Goal: Task Accomplishment & Management: Use online tool/utility

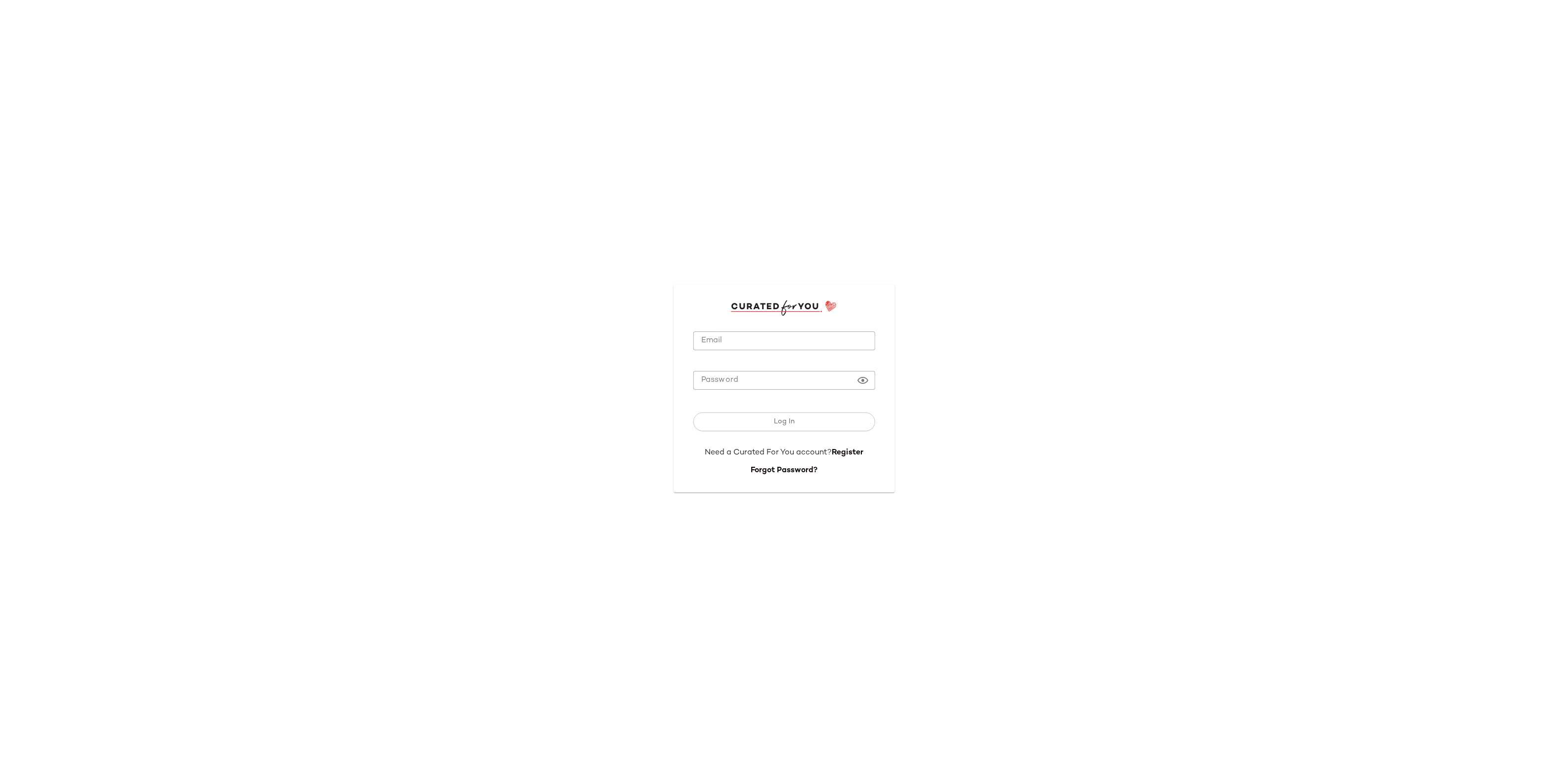
click at [786, 344] on input "Email" at bounding box center [784, 341] width 182 height 19
type input "**********"
click at [789, 418] on span "Log In" at bounding box center [784, 422] width 21 height 8
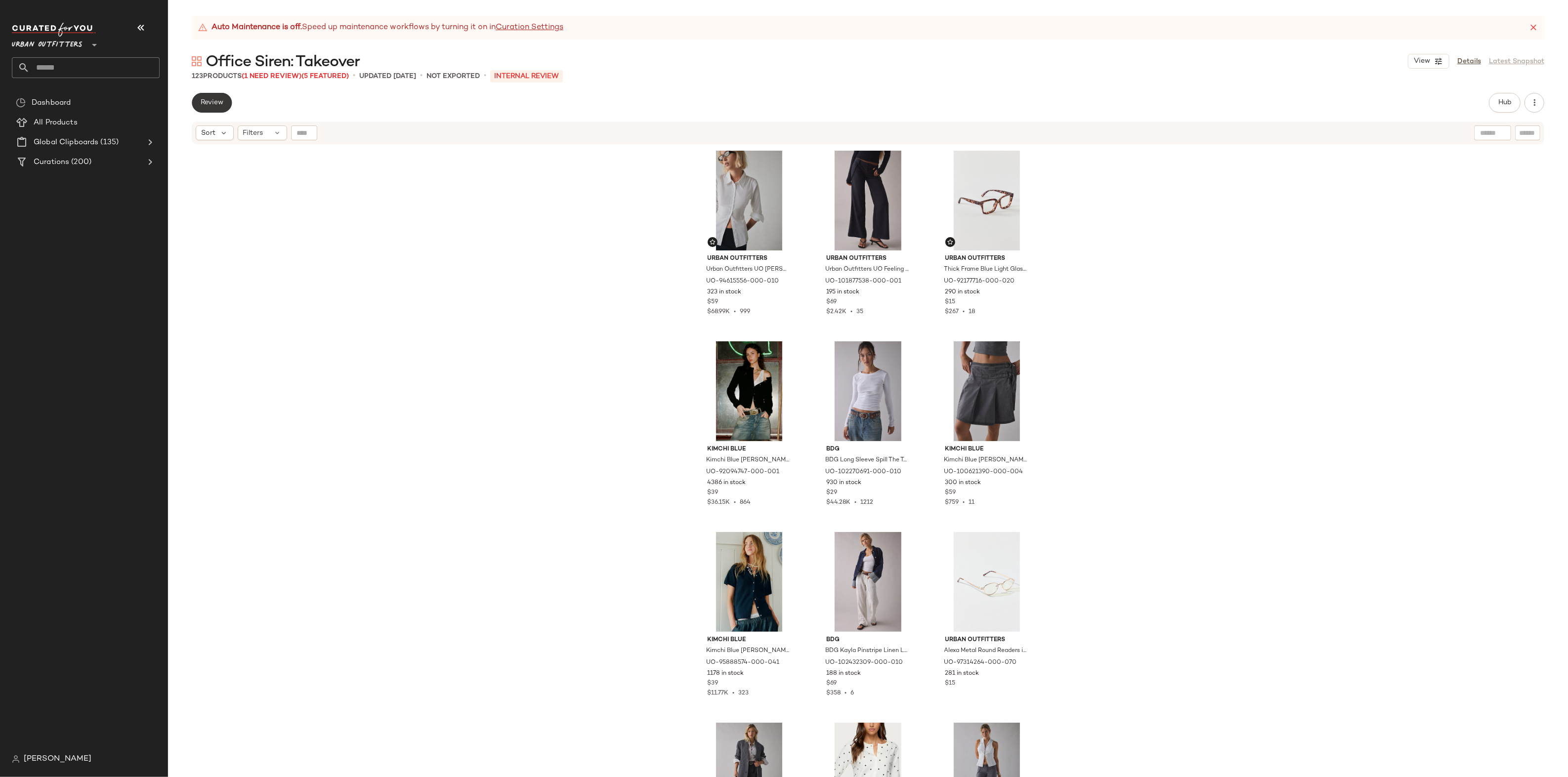
click at [212, 98] on button "Review" at bounding box center [212, 103] width 40 height 19
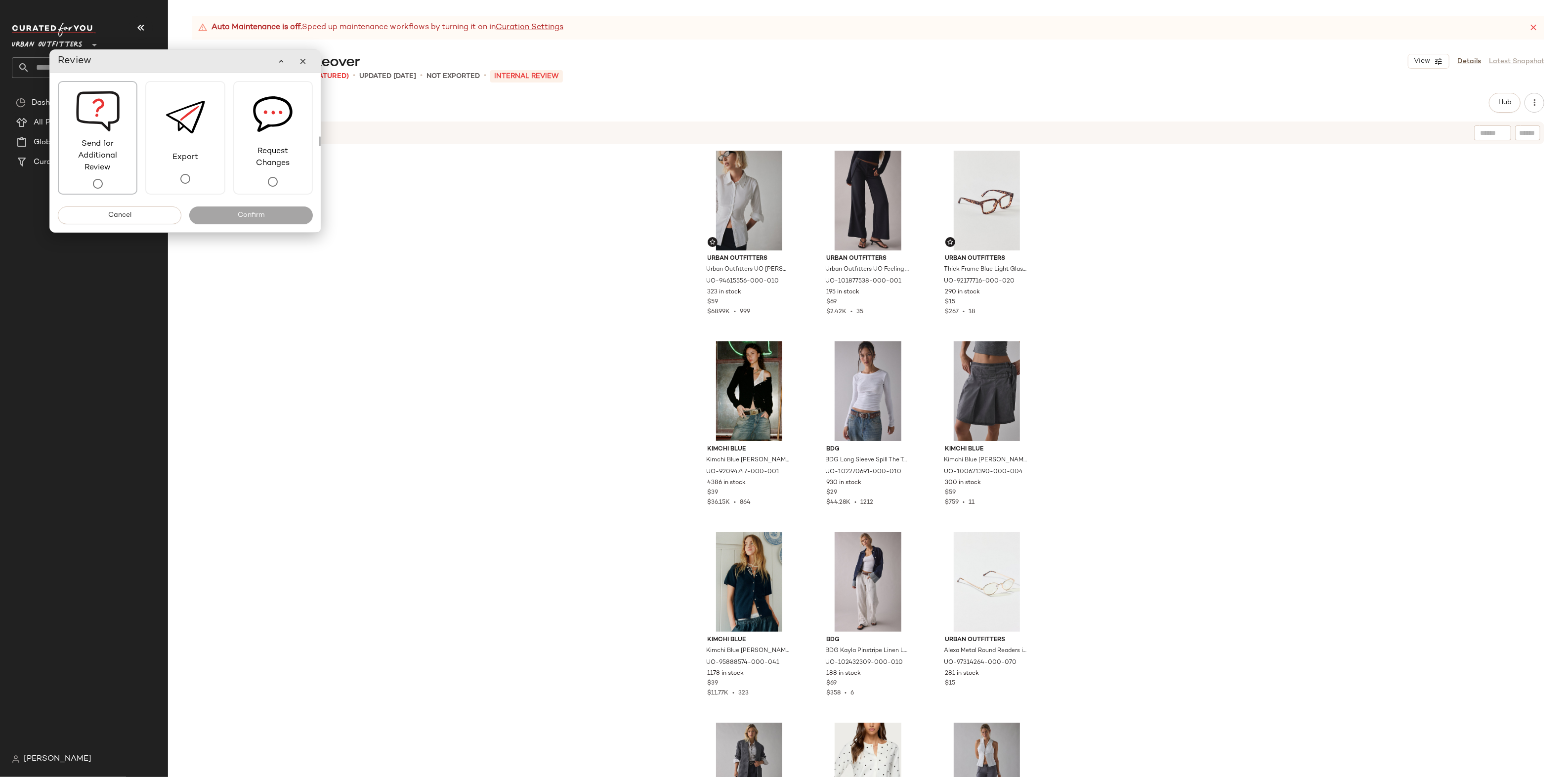
click at [113, 156] on span "Send for Additional Review" at bounding box center [97, 156] width 77 height 35
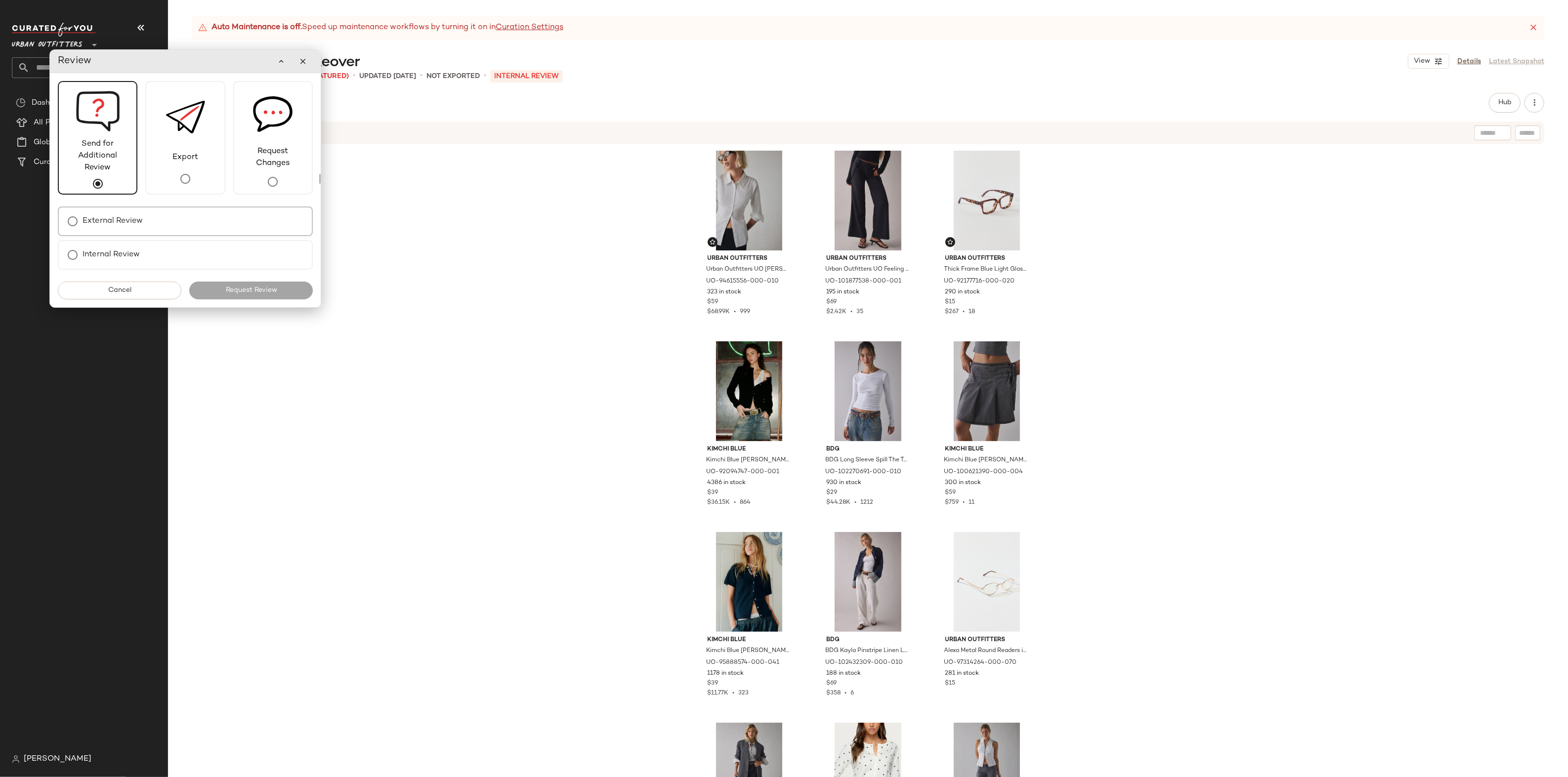
click at [125, 214] on label "External Review" at bounding box center [113, 221] width 60 height 19
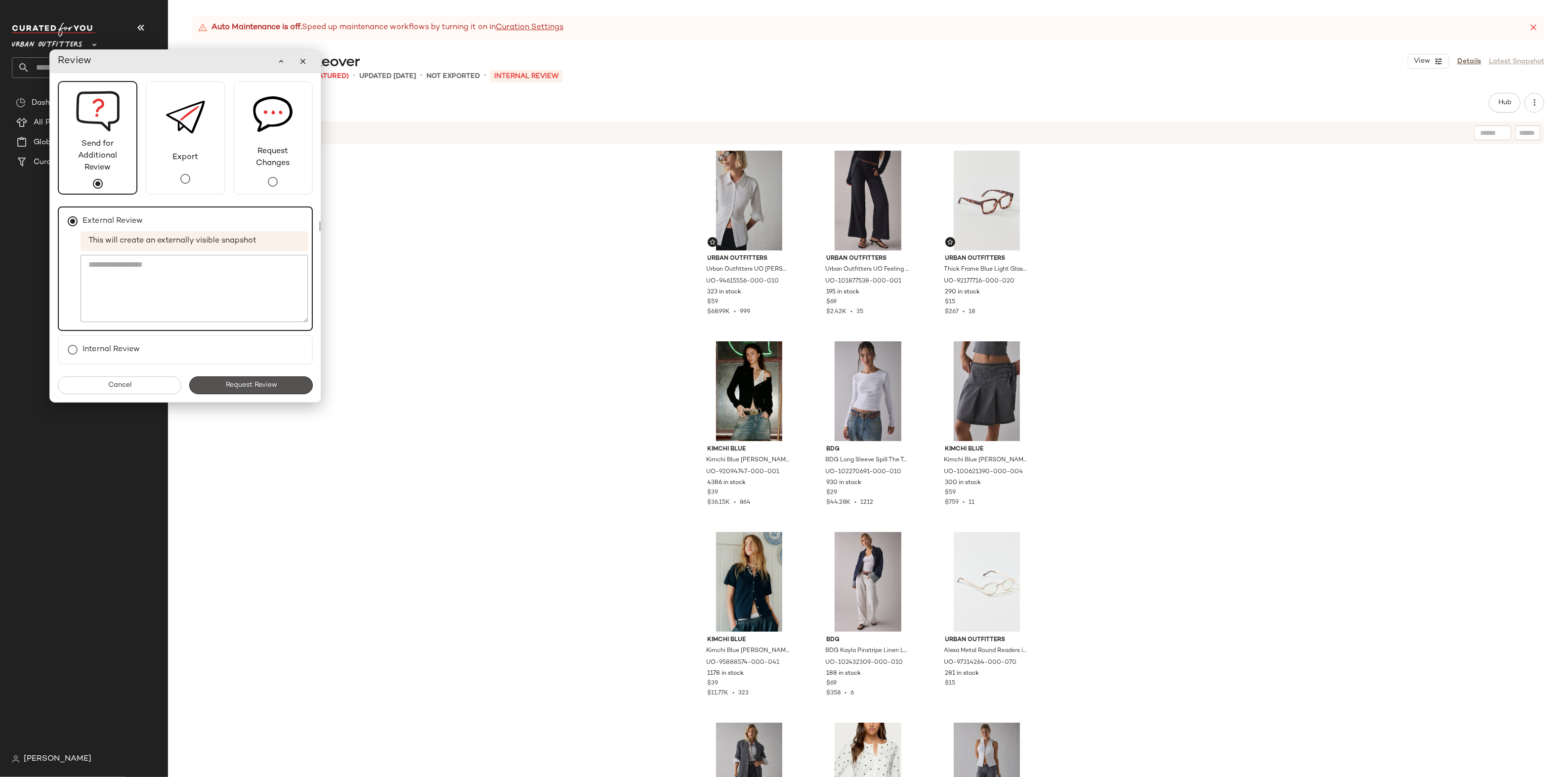
click at [243, 387] on span "Request Review" at bounding box center [250, 385] width 52 height 8
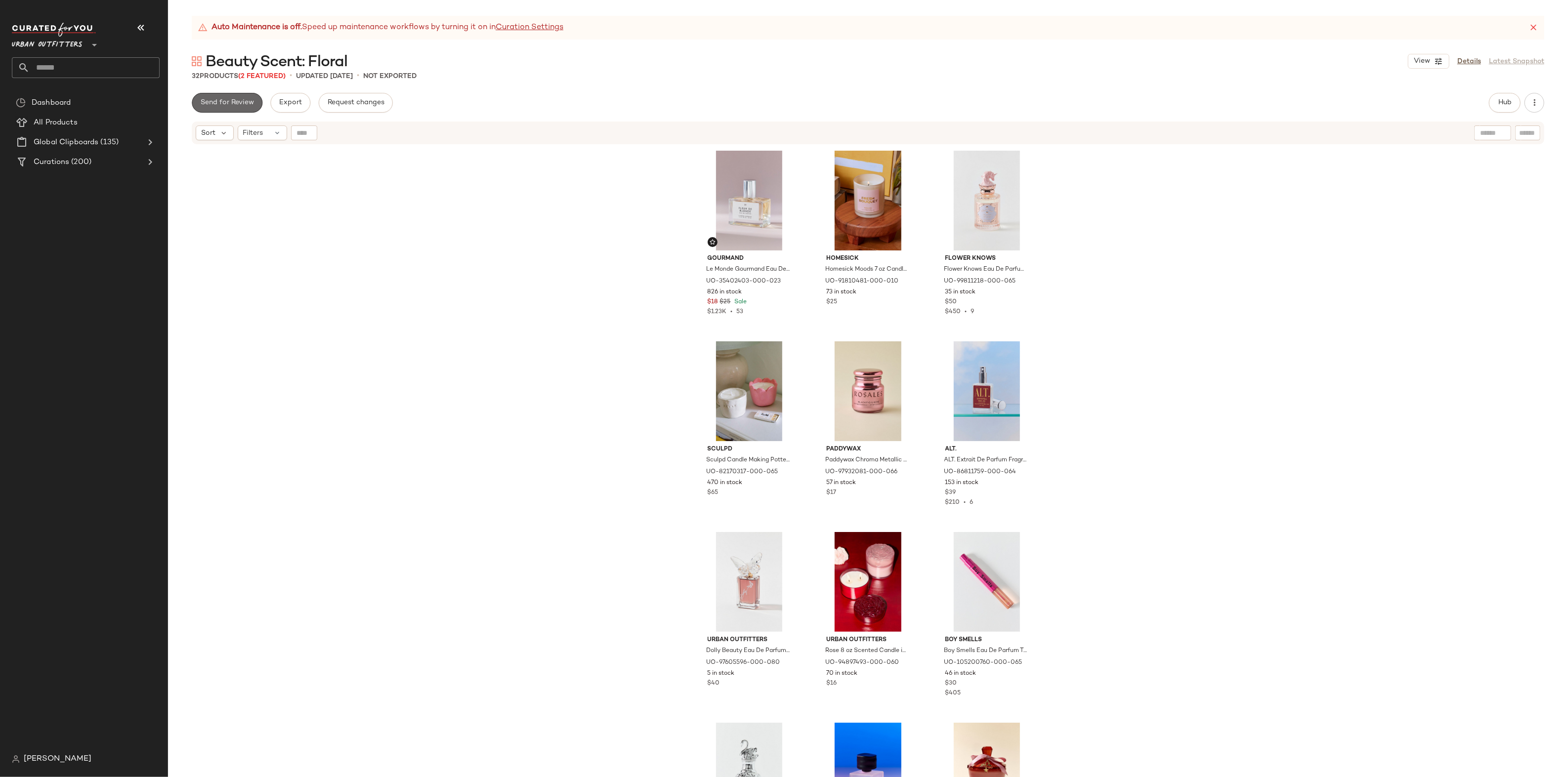
click at [234, 103] on span "Send for Review" at bounding box center [227, 102] width 54 height 8
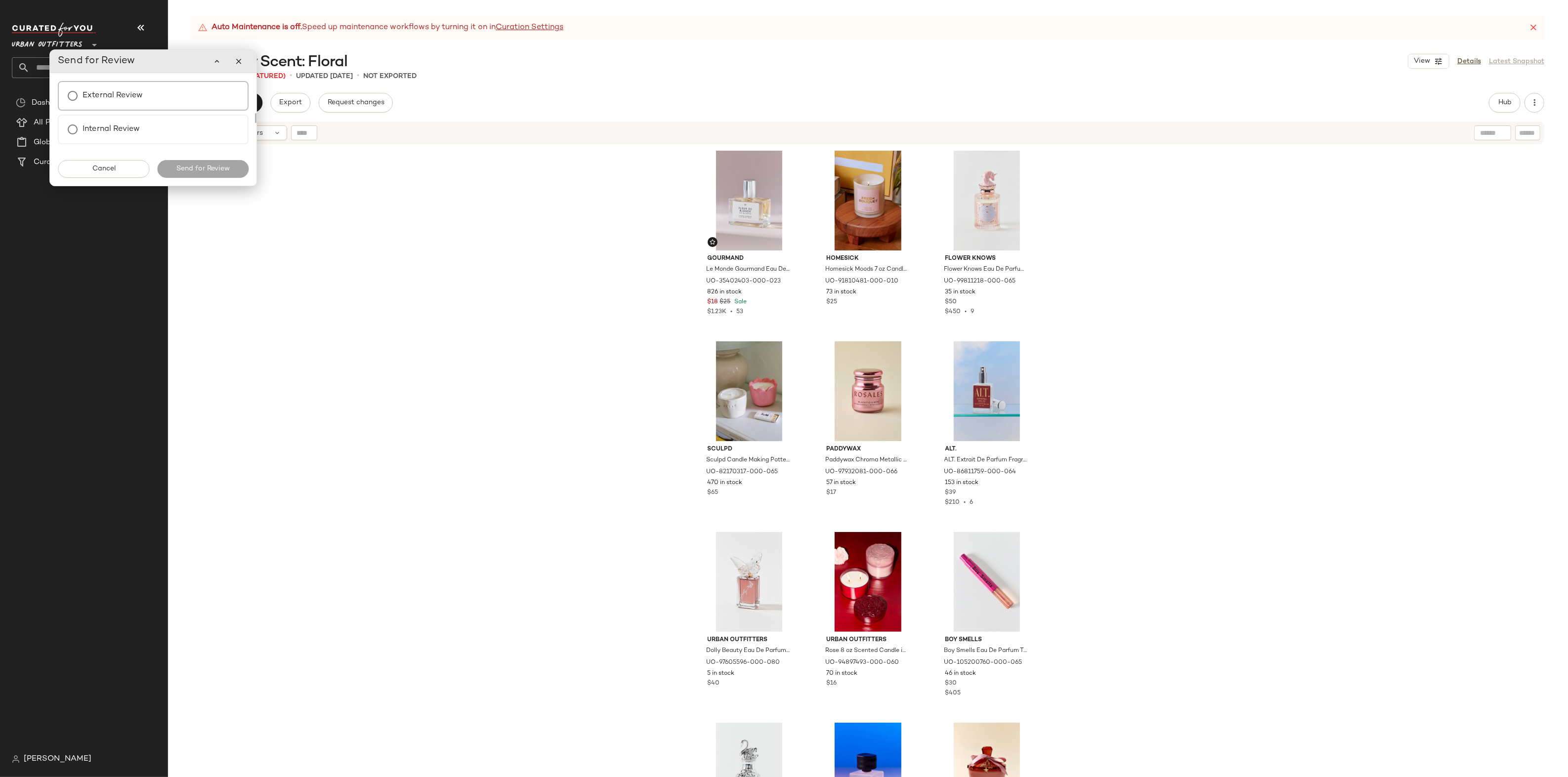
click at [184, 101] on div "External Review" at bounding box center [153, 96] width 191 height 30
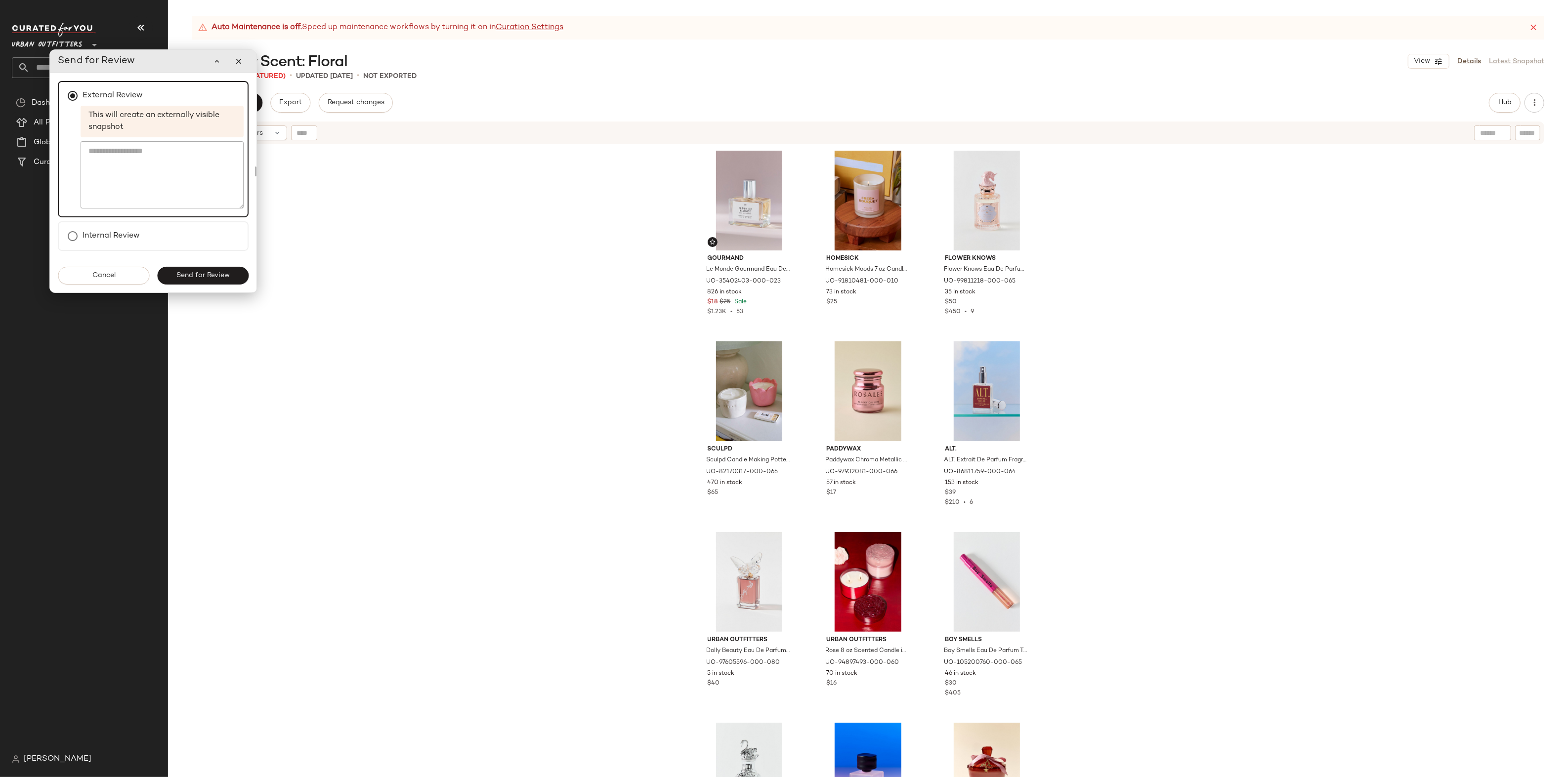
click at [220, 270] on button "Send for Review" at bounding box center [203, 275] width 91 height 18
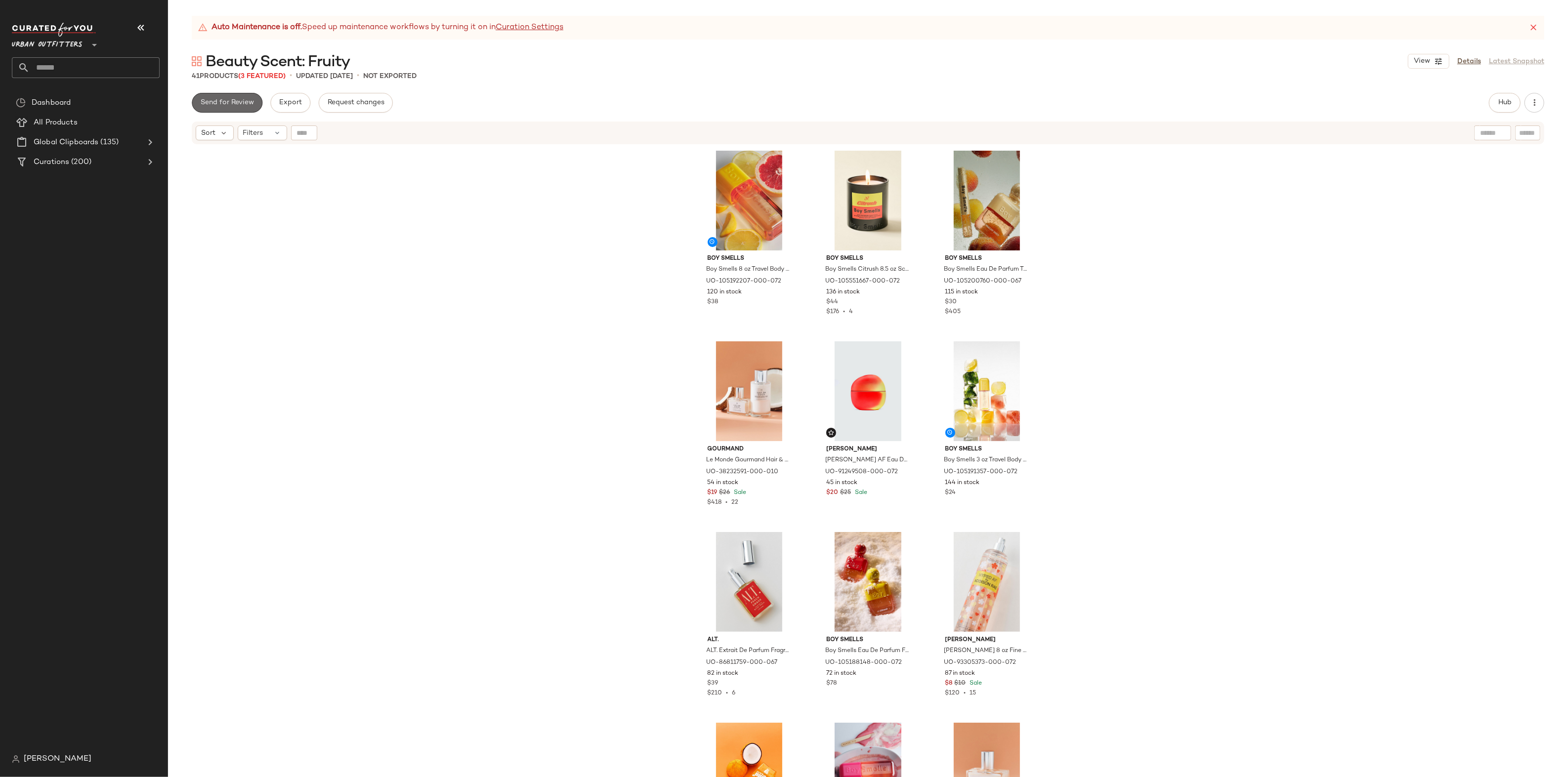
click at [241, 105] on span "Send for Review" at bounding box center [227, 102] width 54 height 8
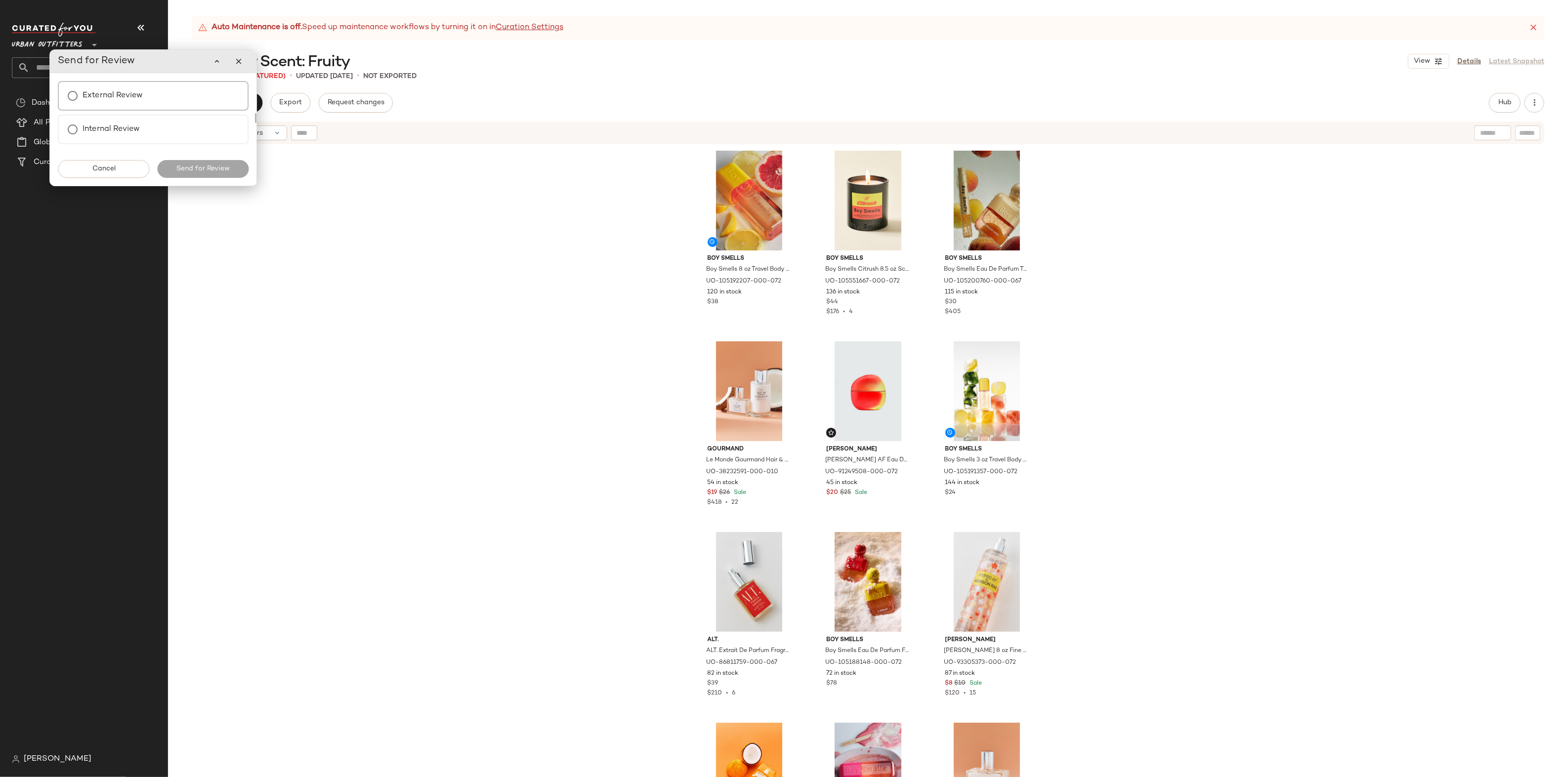
click at [197, 96] on div "External Review" at bounding box center [153, 96] width 191 height 30
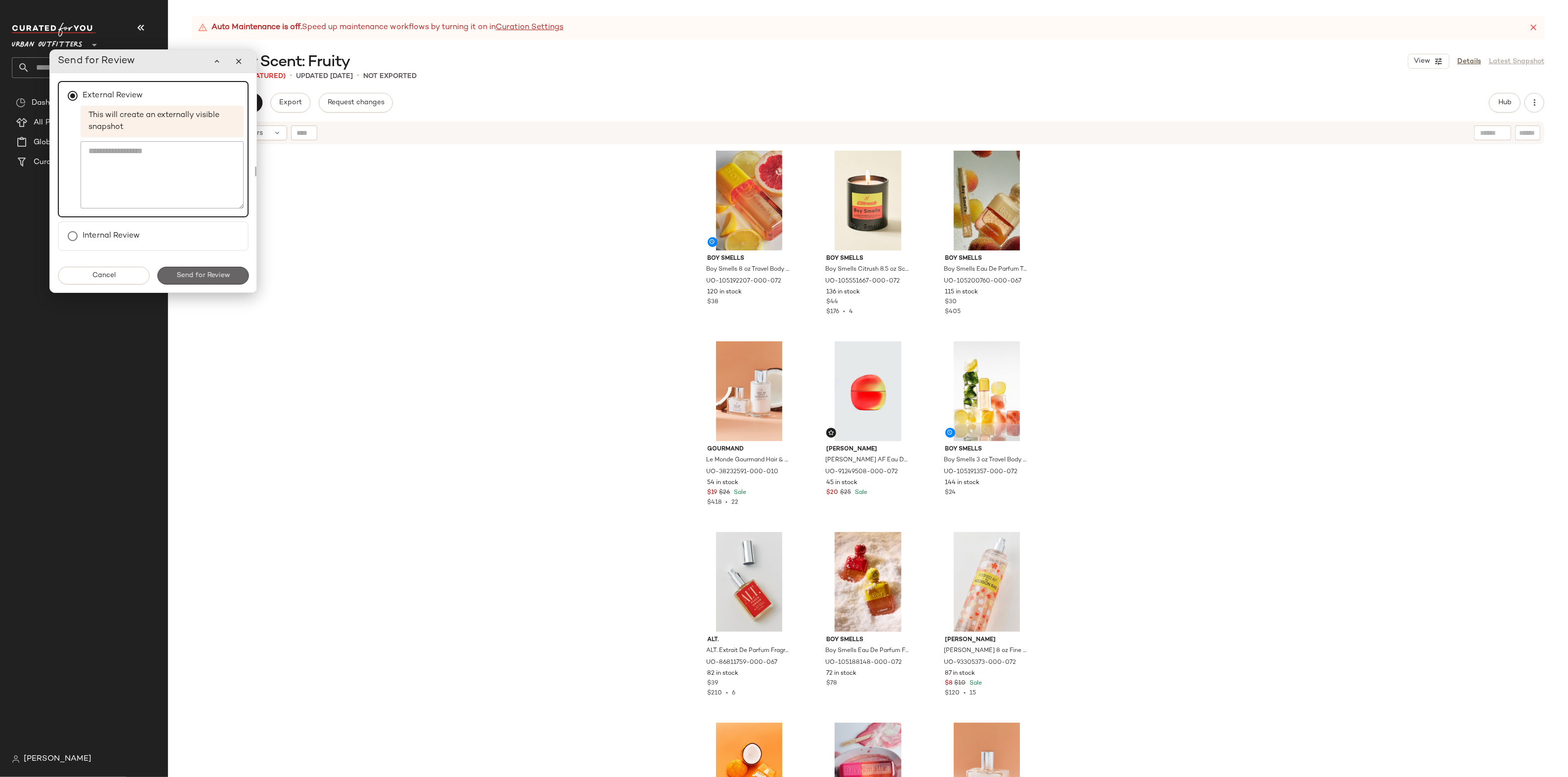
click at [212, 269] on button "Send for Review" at bounding box center [203, 275] width 91 height 18
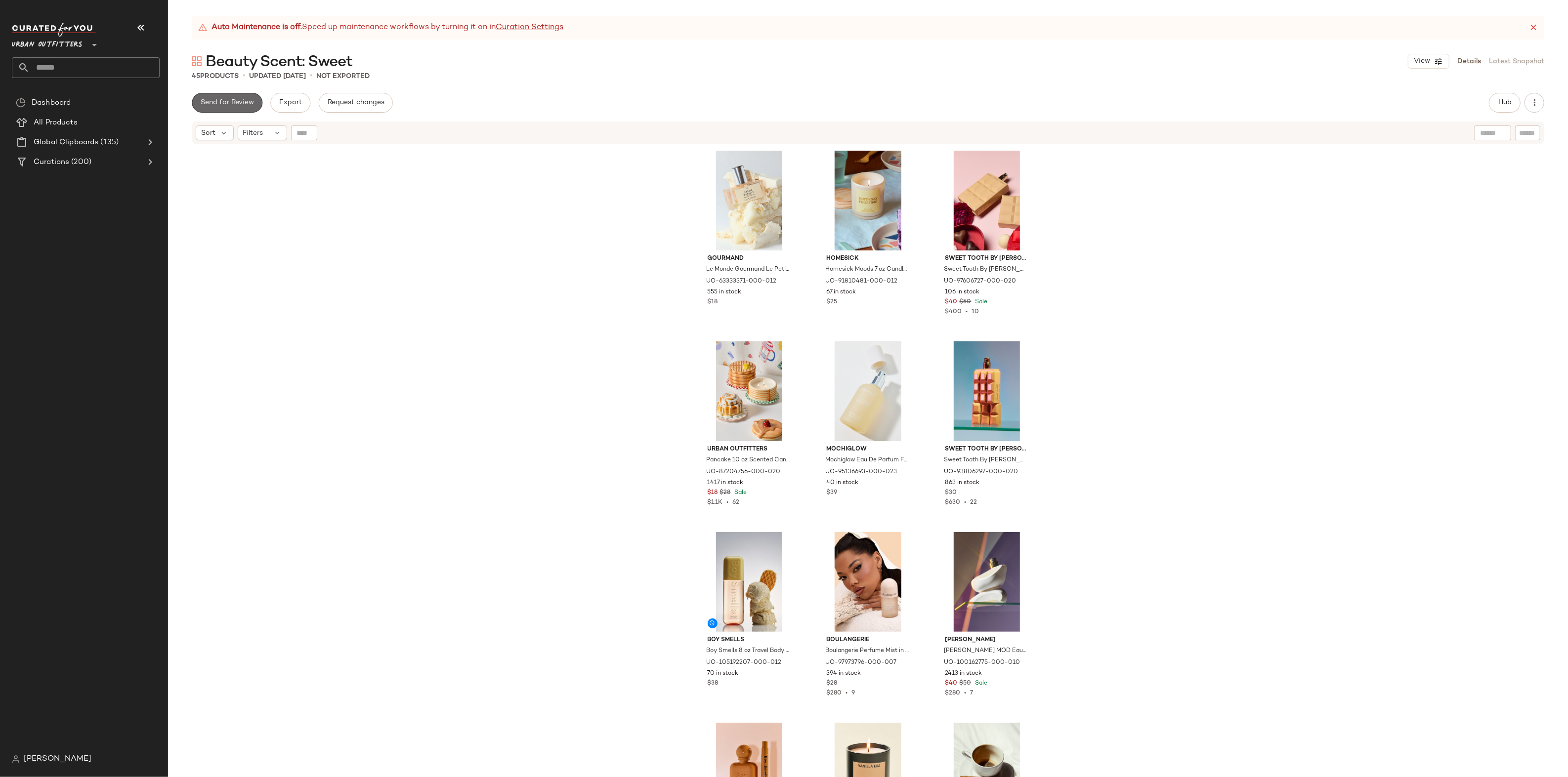
click at [215, 96] on button "Send for Review" at bounding box center [227, 103] width 71 height 19
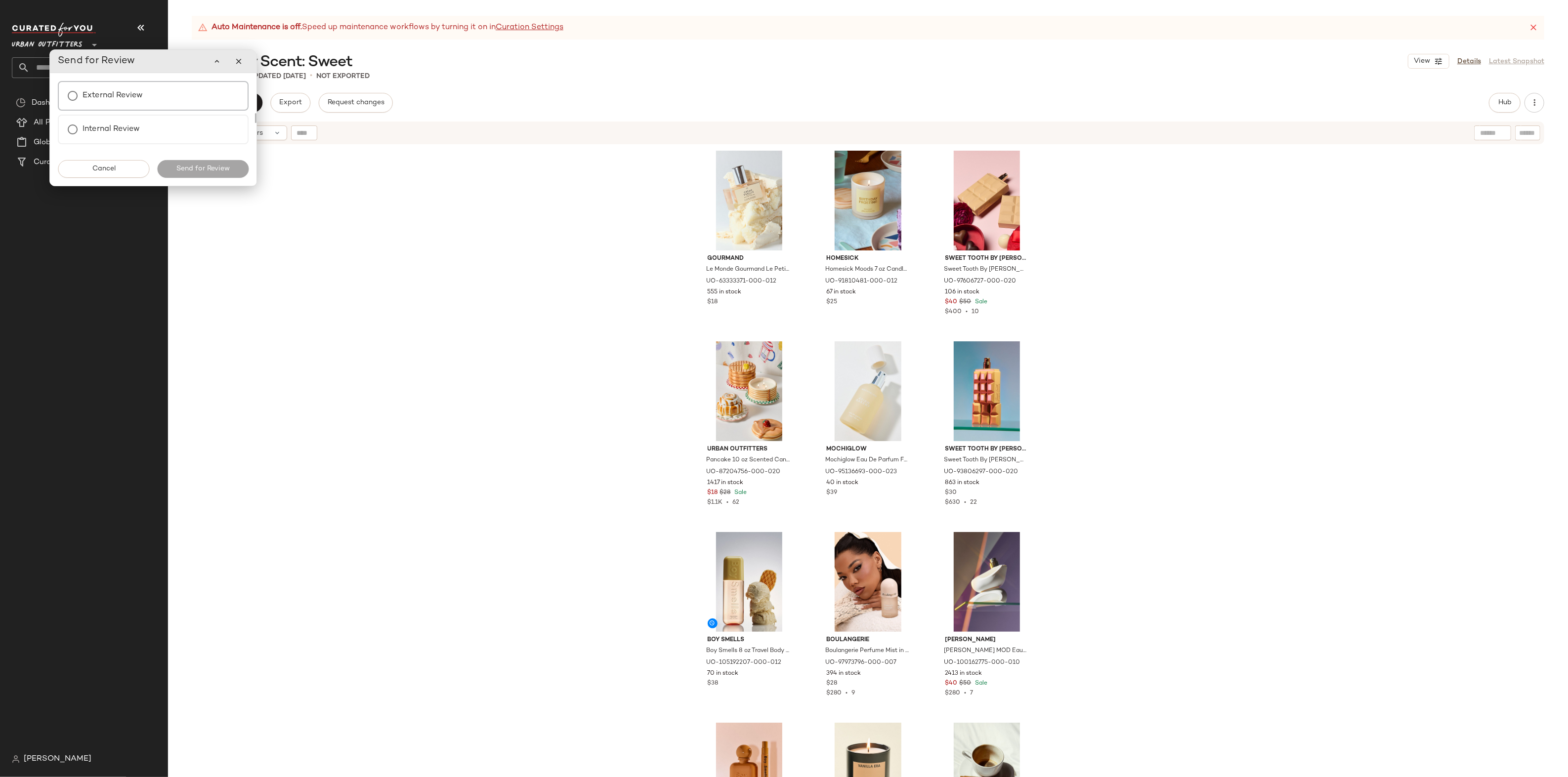
click at [176, 98] on div "External Review" at bounding box center [153, 96] width 191 height 30
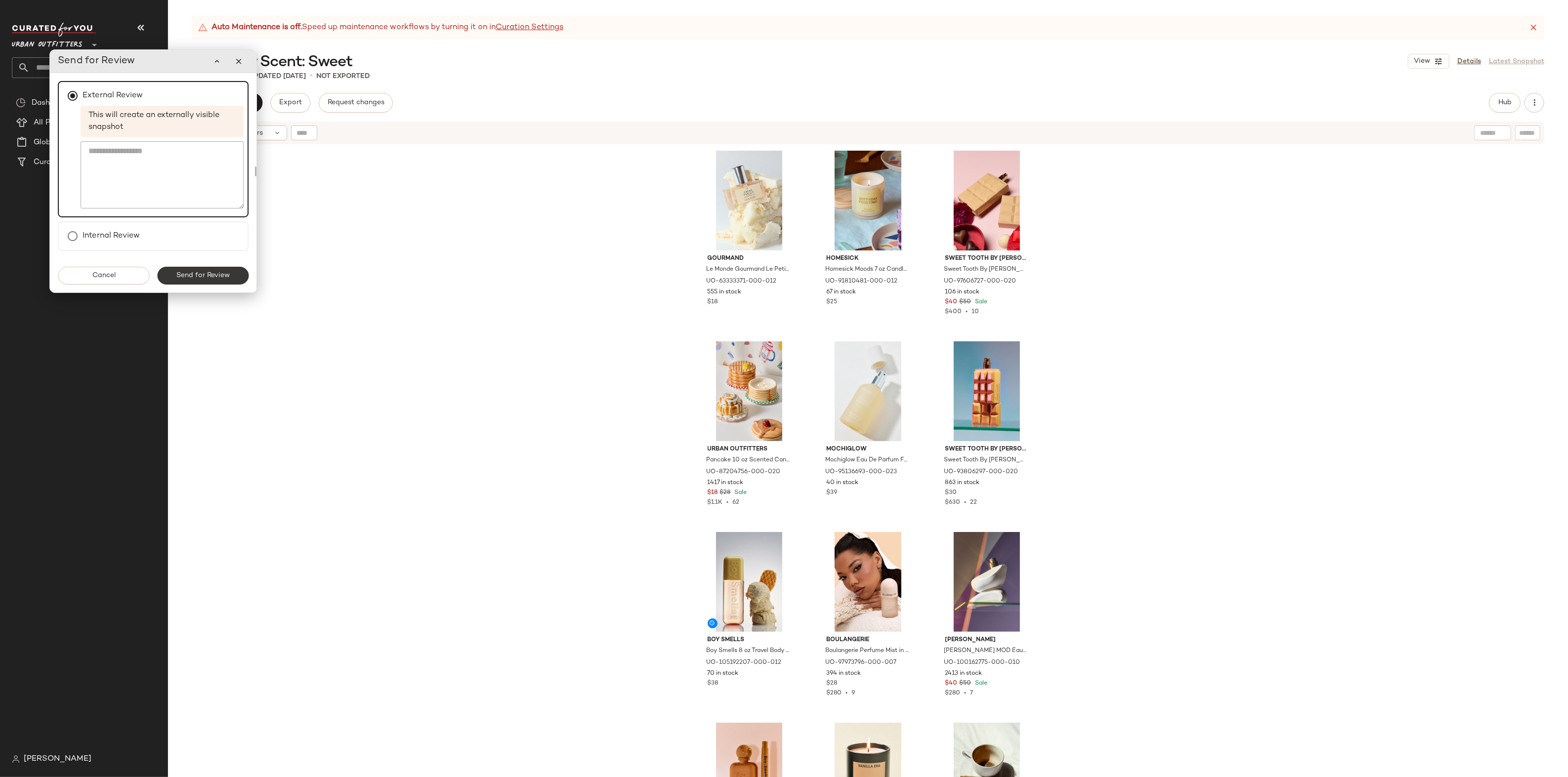
click at [188, 280] on button "Send for Review" at bounding box center [203, 275] width 91 height 18
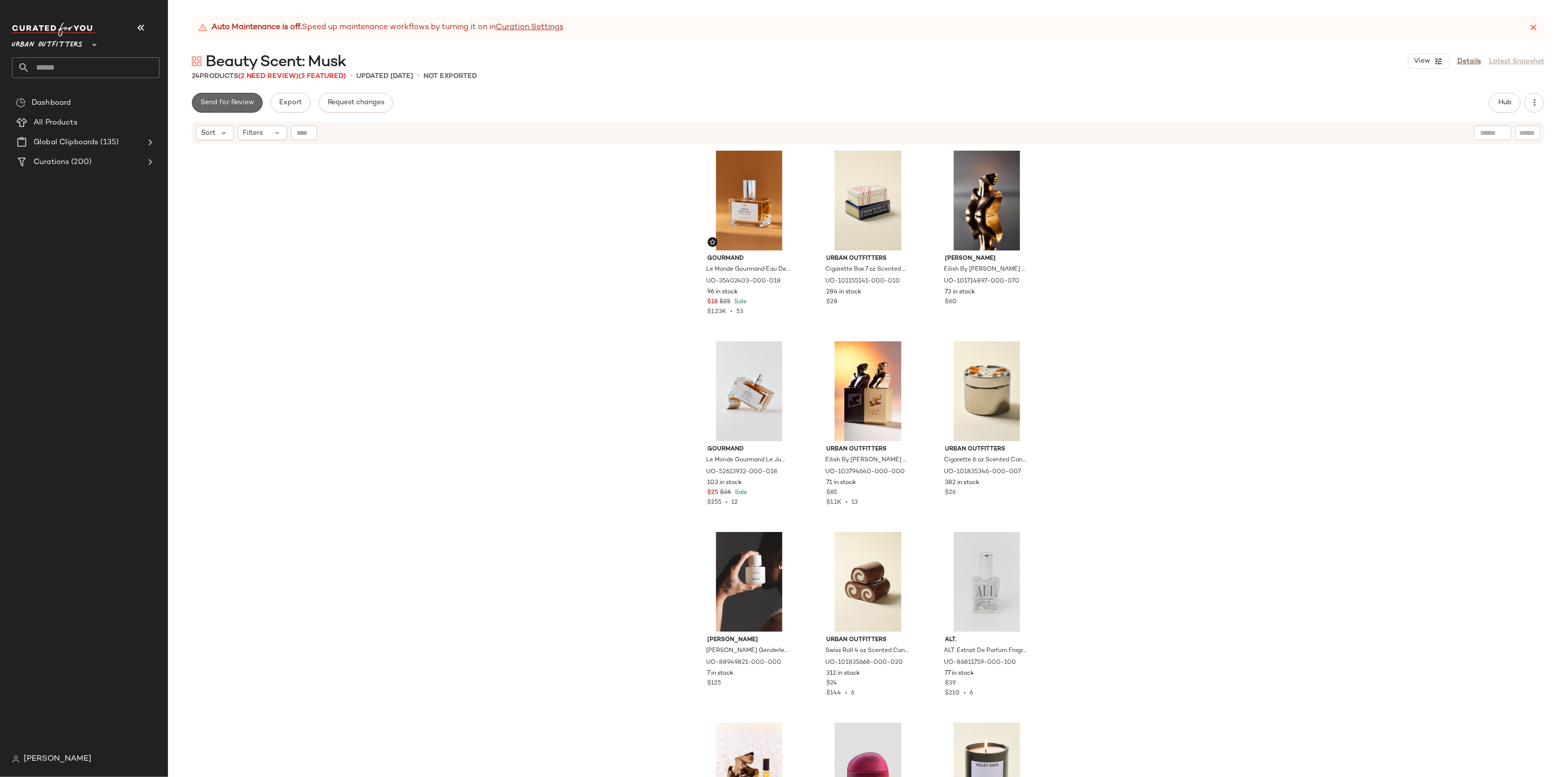
click at [243, 101] on span "Send for Review" at bounding box center [227, 102] width 54 height 8
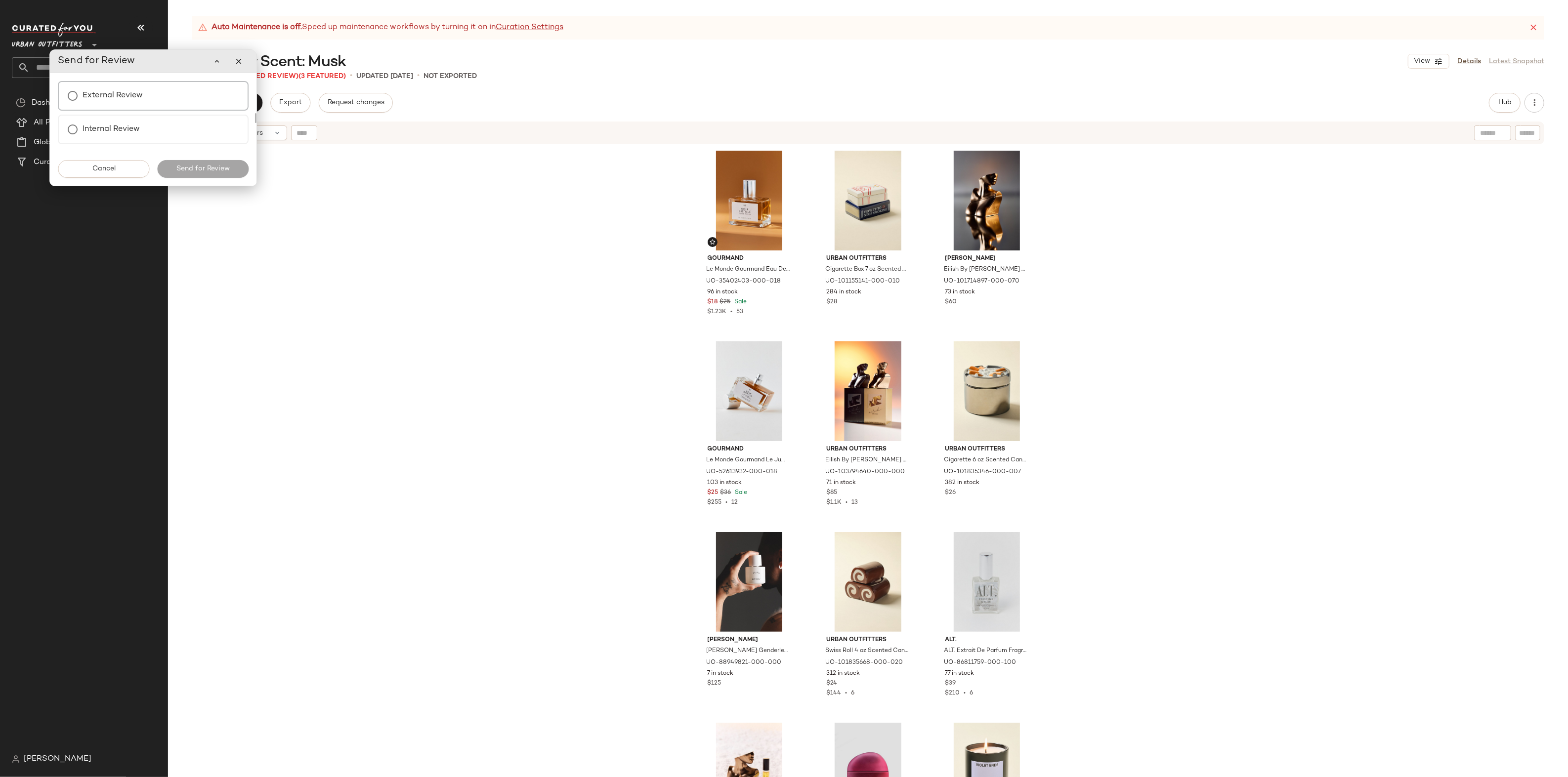
click at [128, 96] on label "External Review" at bounding box center [113, 96] width 60 height 19
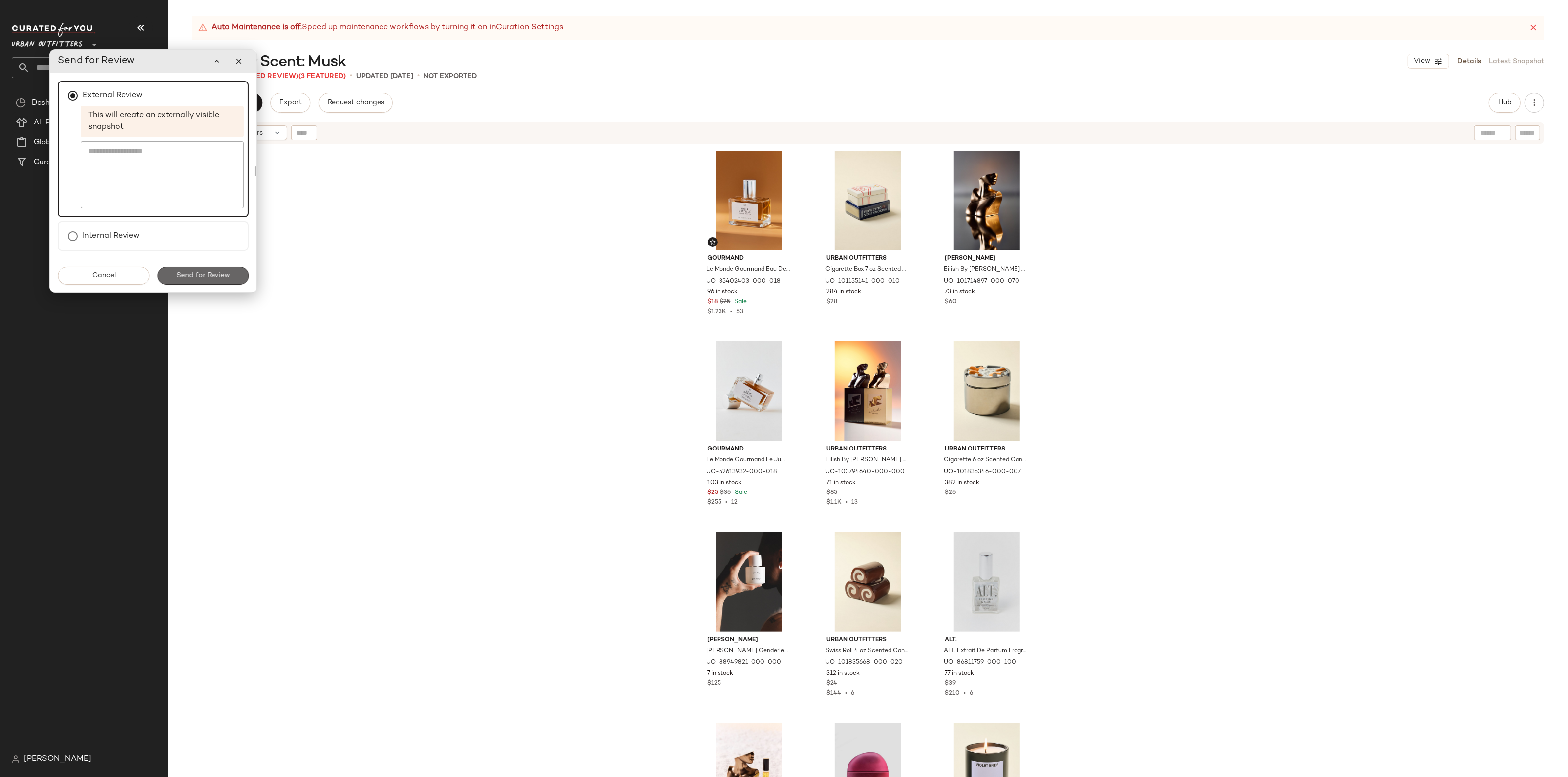
click at [188, 273] on span "Send for Review" at bounding box center [203, 276] width 54 height 8
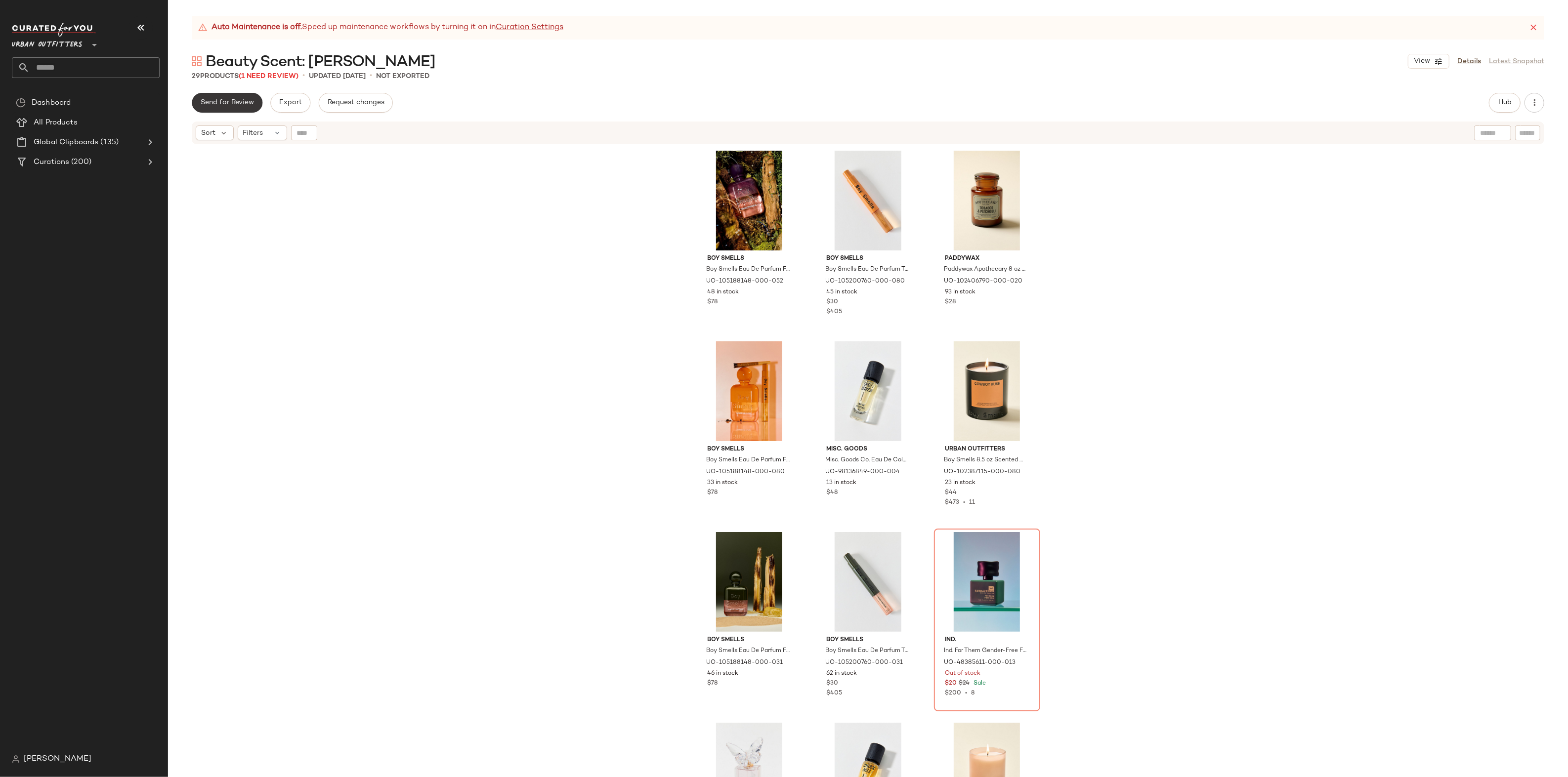
click at [226, 100] on span "Send for Review" at bounding box center [227, 102] width 54 height 8
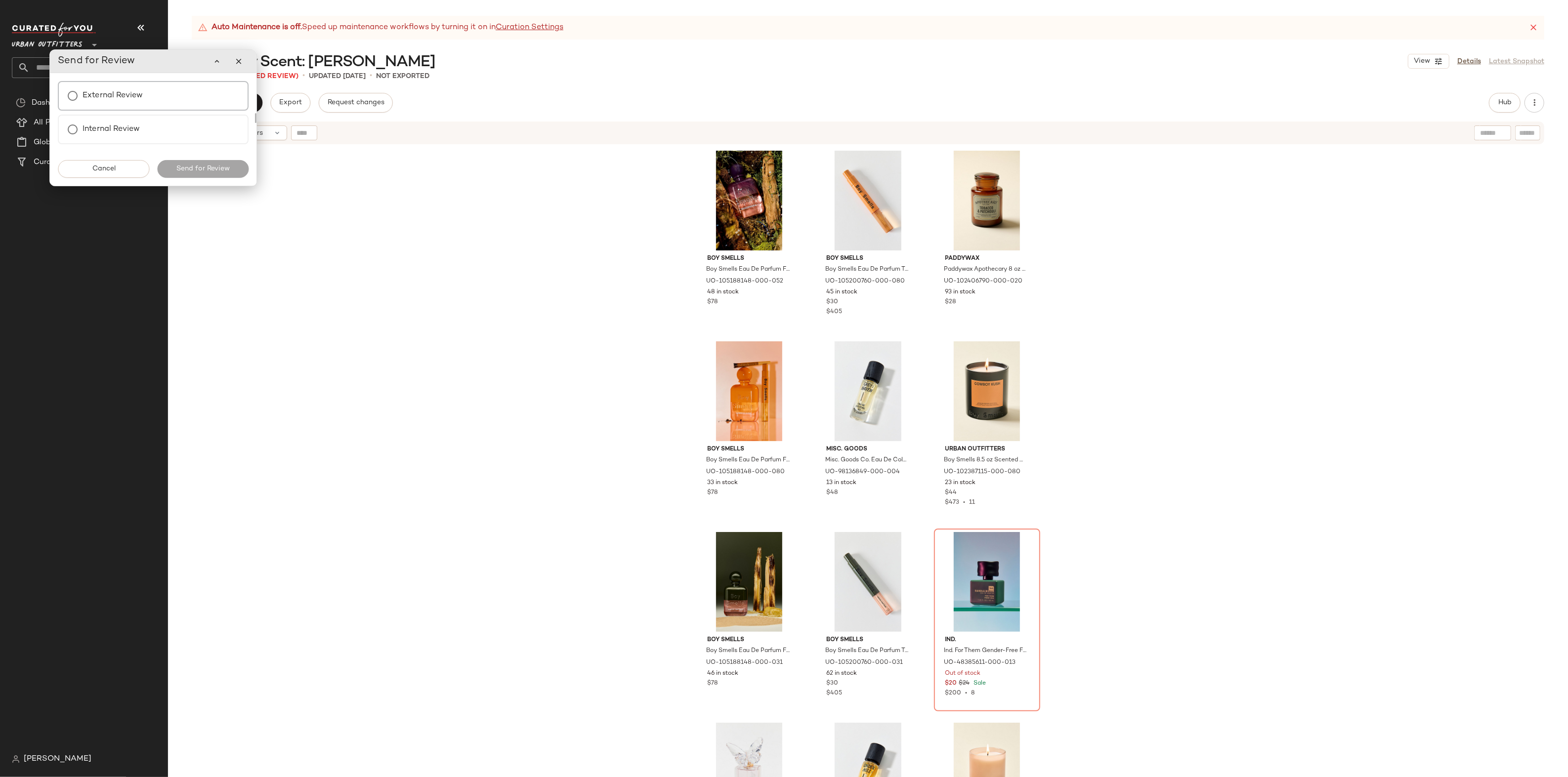
click at [206, 94] on div "External Review" at bounding box center [153, 96] width 191 height 30
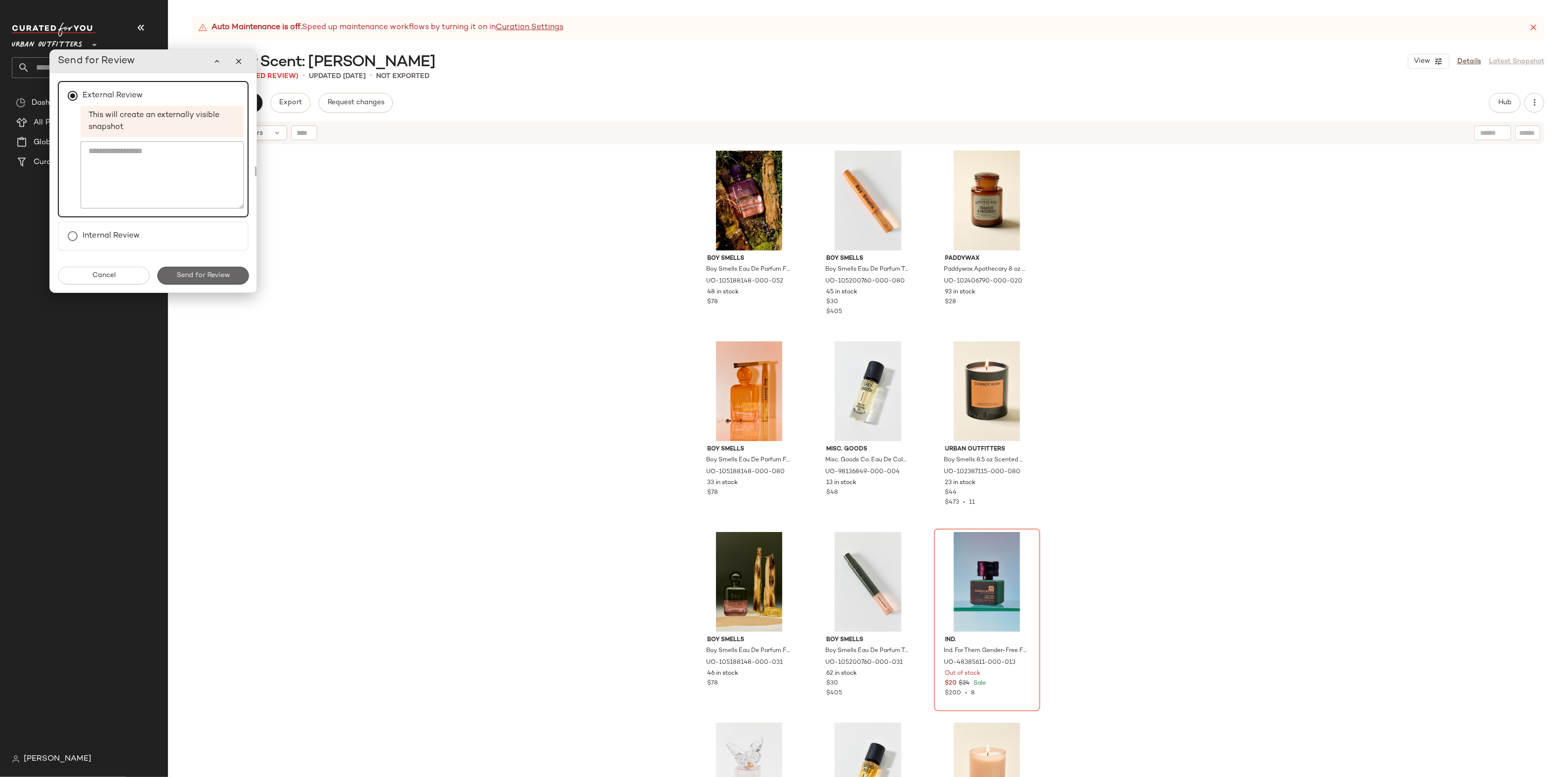
click at [220, 280] on button "Send for Review" at bounding box center [203, 275] width 91 height 18
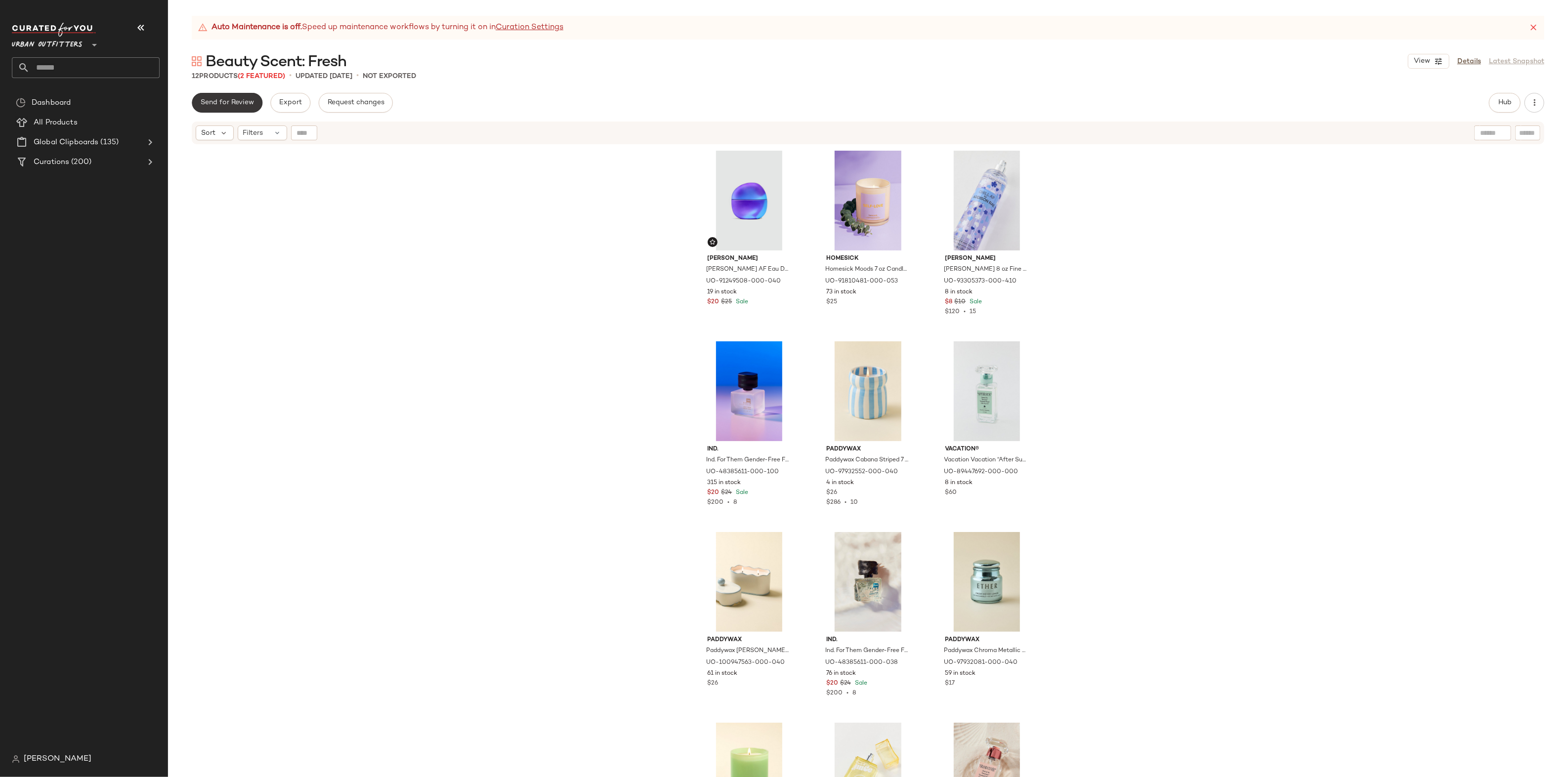
click at [242, 108] on button "Send for Review" at bounding box center [227, 103] width 71 height 19
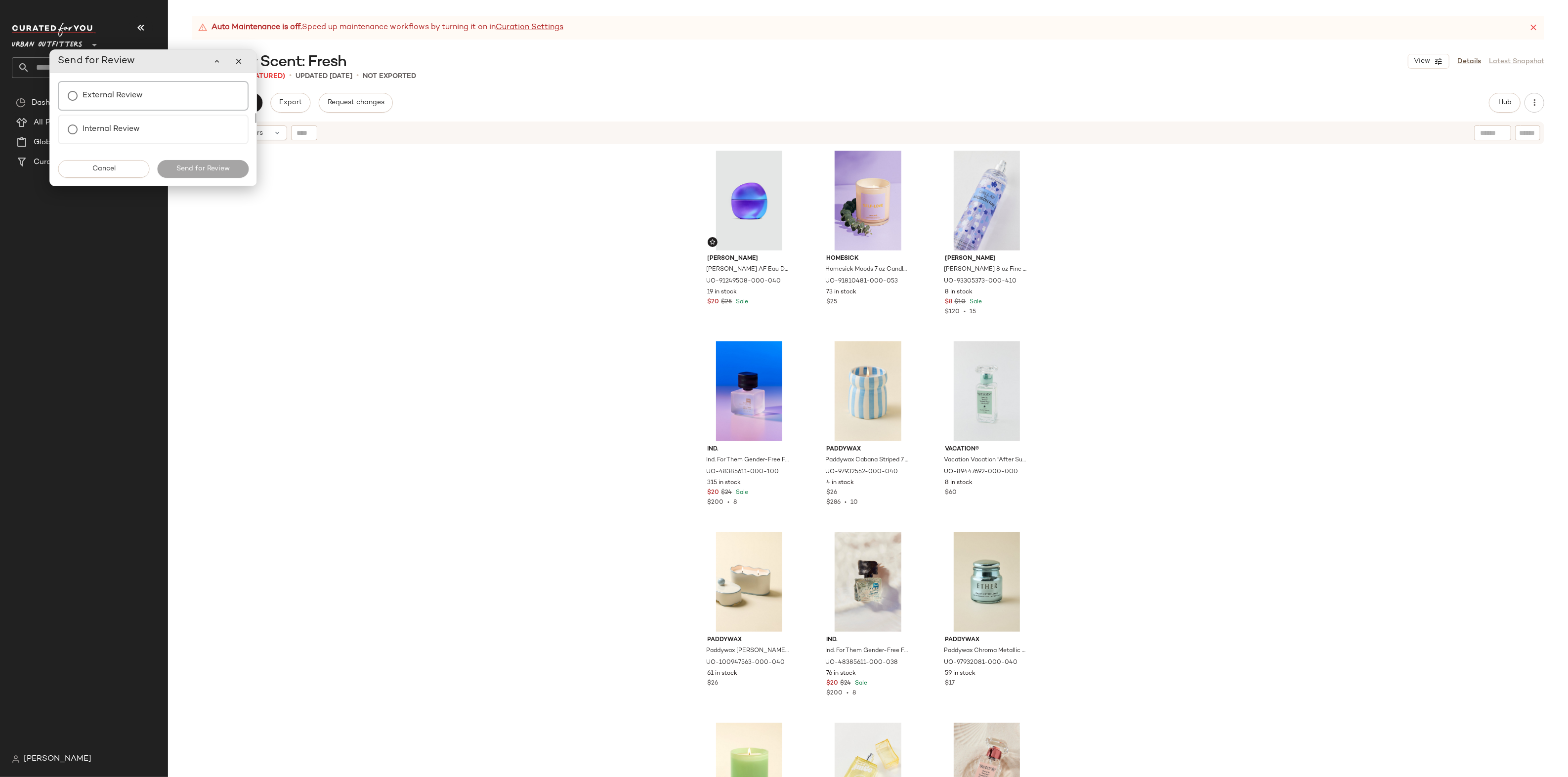
click at [151, 101] on div "External Review" at bounding box center [153, 96] width 191 height 30
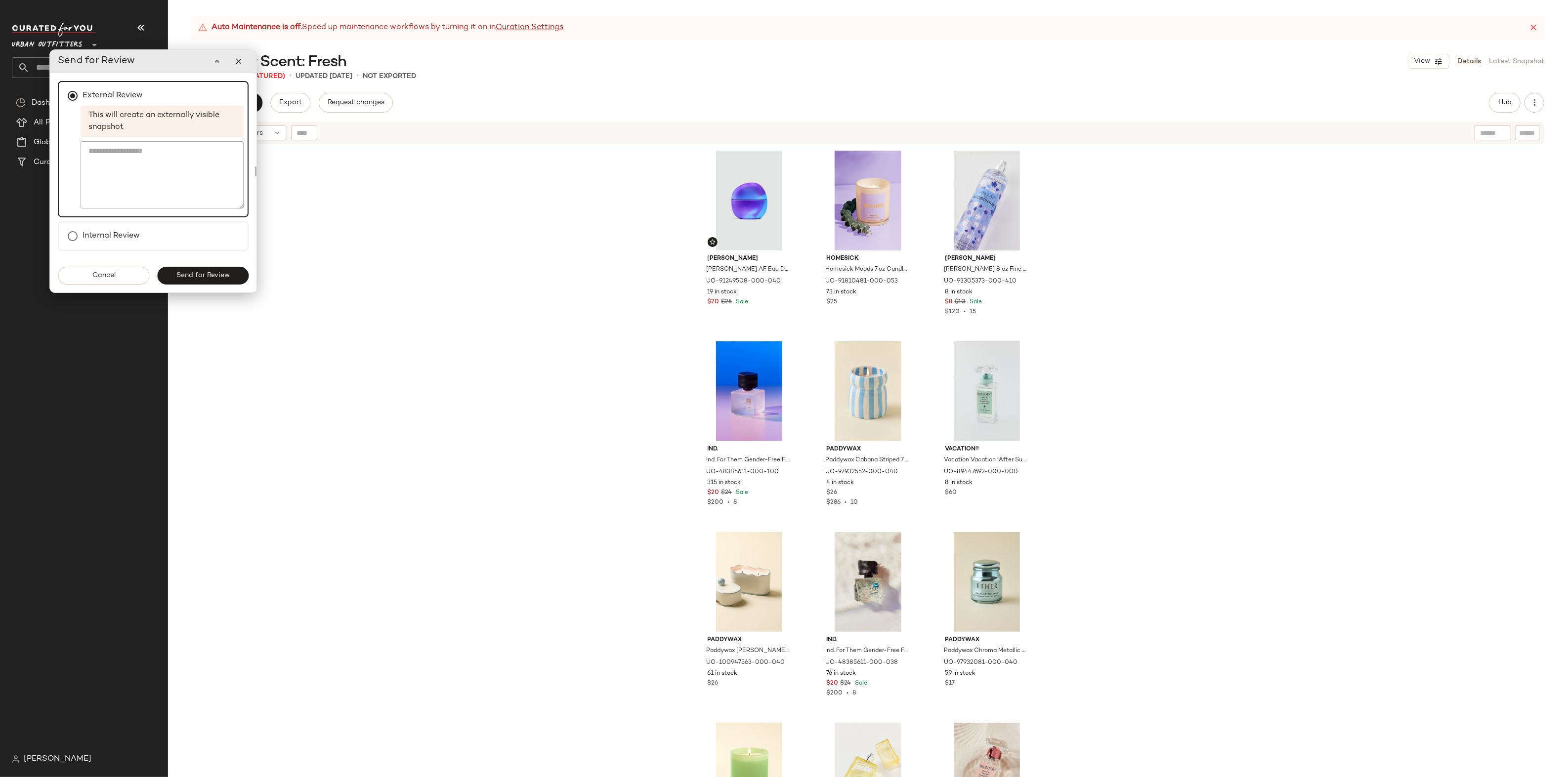
click at [214, 272] on span "Send for Review" at bounding box center [203, 276] width 54 height 8
